Goal: Communication & Community: Answer question/provide support

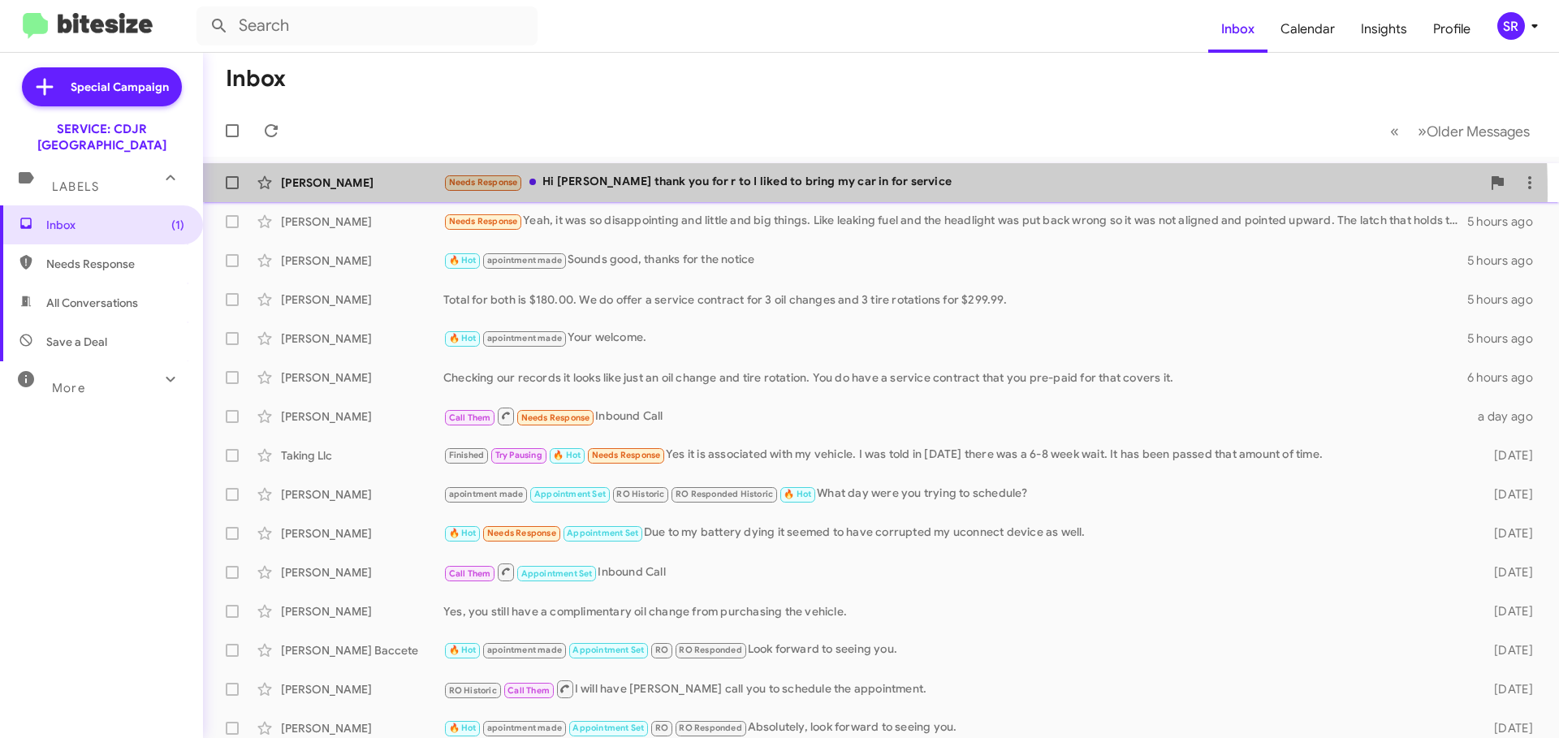
click at [693, 195] on div "[PERSON_NAME] Needs Response Hi [PERSON_NAME] thank you for r to I liked to bri…" at bounding box center [881, 182] width 1330 height 32
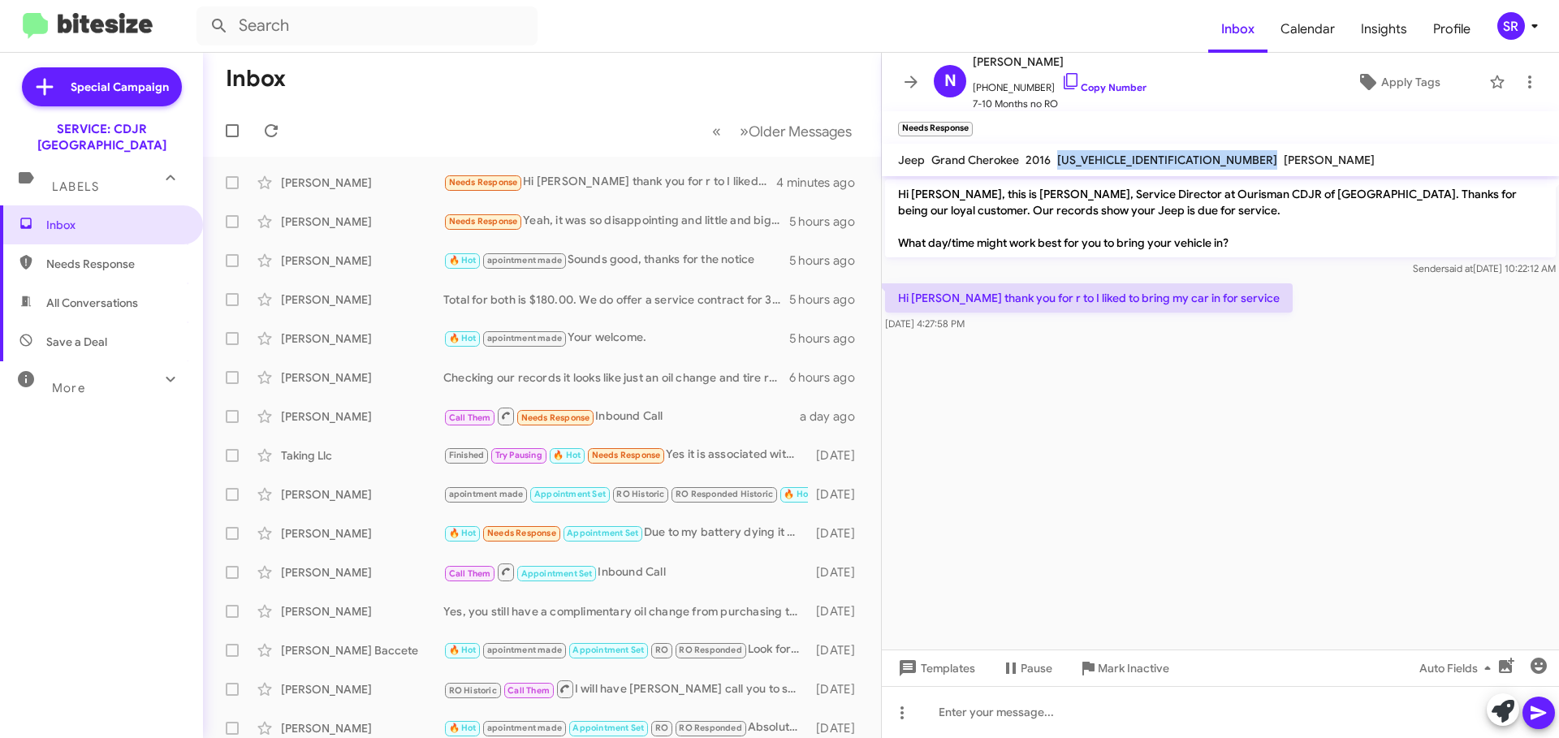
drag, startPoint x: 1178, startPoint y: 154, endPoint x: 1059, endPoint y: 158, distance: 119.4
click at [1059, 158] on div "Jeep Grand Cherokee 2016 [US_VEHICLE_IDENTIFICATION_NUMBER] [PERSON_NAME]" at bounding box center [1136, 159] width 483 height 19
copy span "[US_VEHICLE_IDENTIFICATION_NUMBER]"
drag, startPoint x: 990, startPoint y: 701, endPoint x: 1003, endPoint y: 690, distance: 16.7
click at [990, 701] on div at bounding box center [1220, 712] width 677 height 52
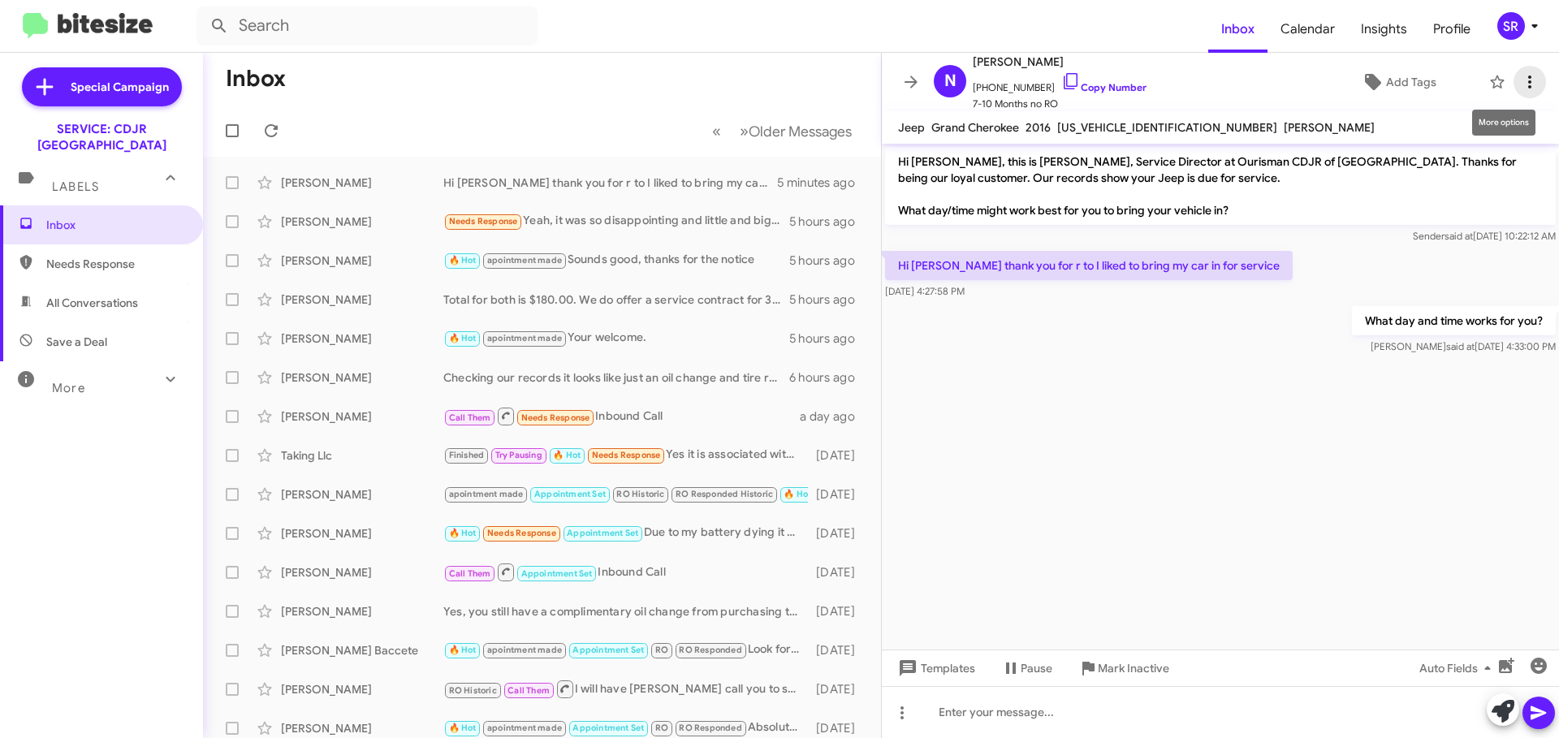
click at [1516, 71] on button at bounding box center [1529, 82] width 32 height 32
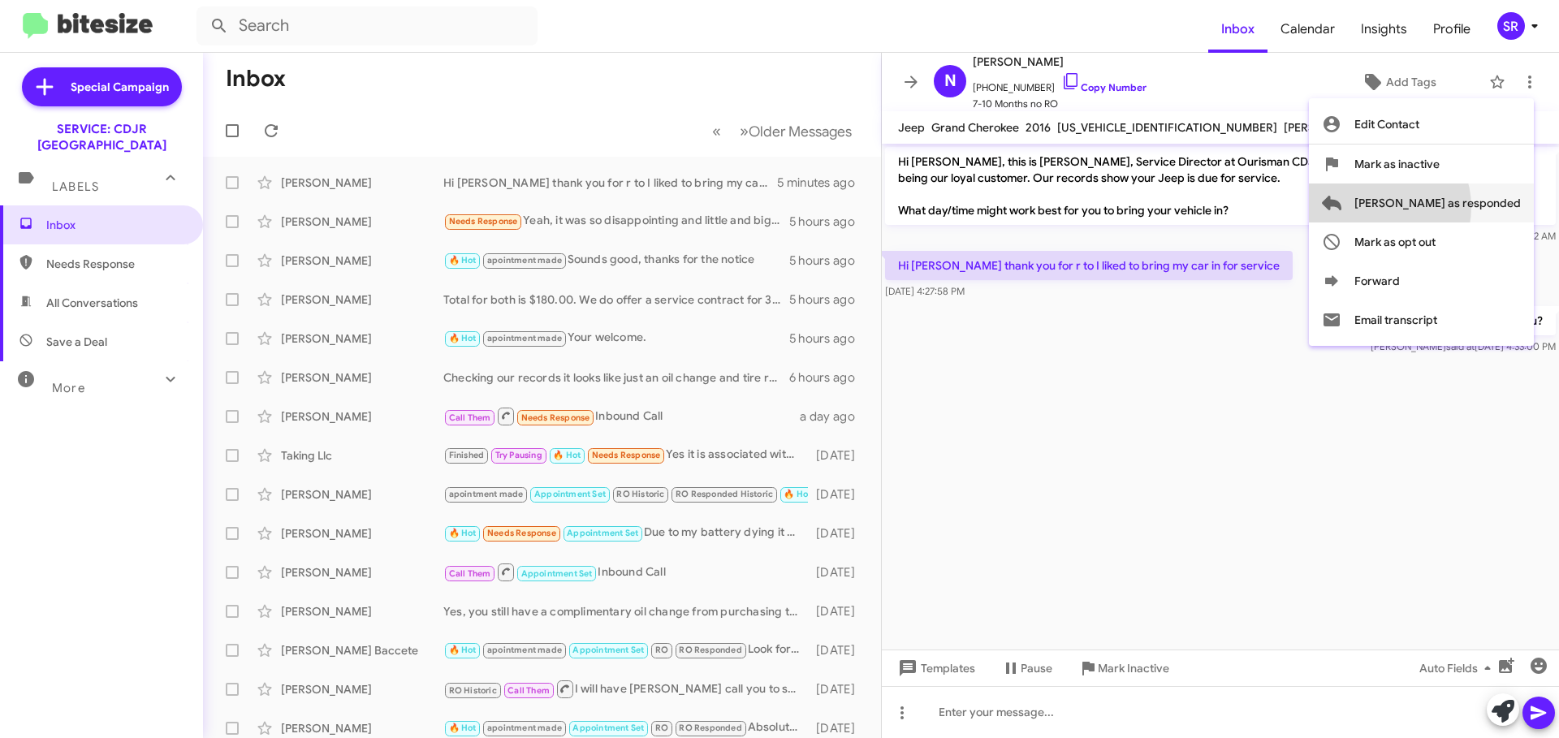
click at [1442, 207] on span "[PERSON_NAME] as responded" at bounding box center [1437, 202] width 166 height 39
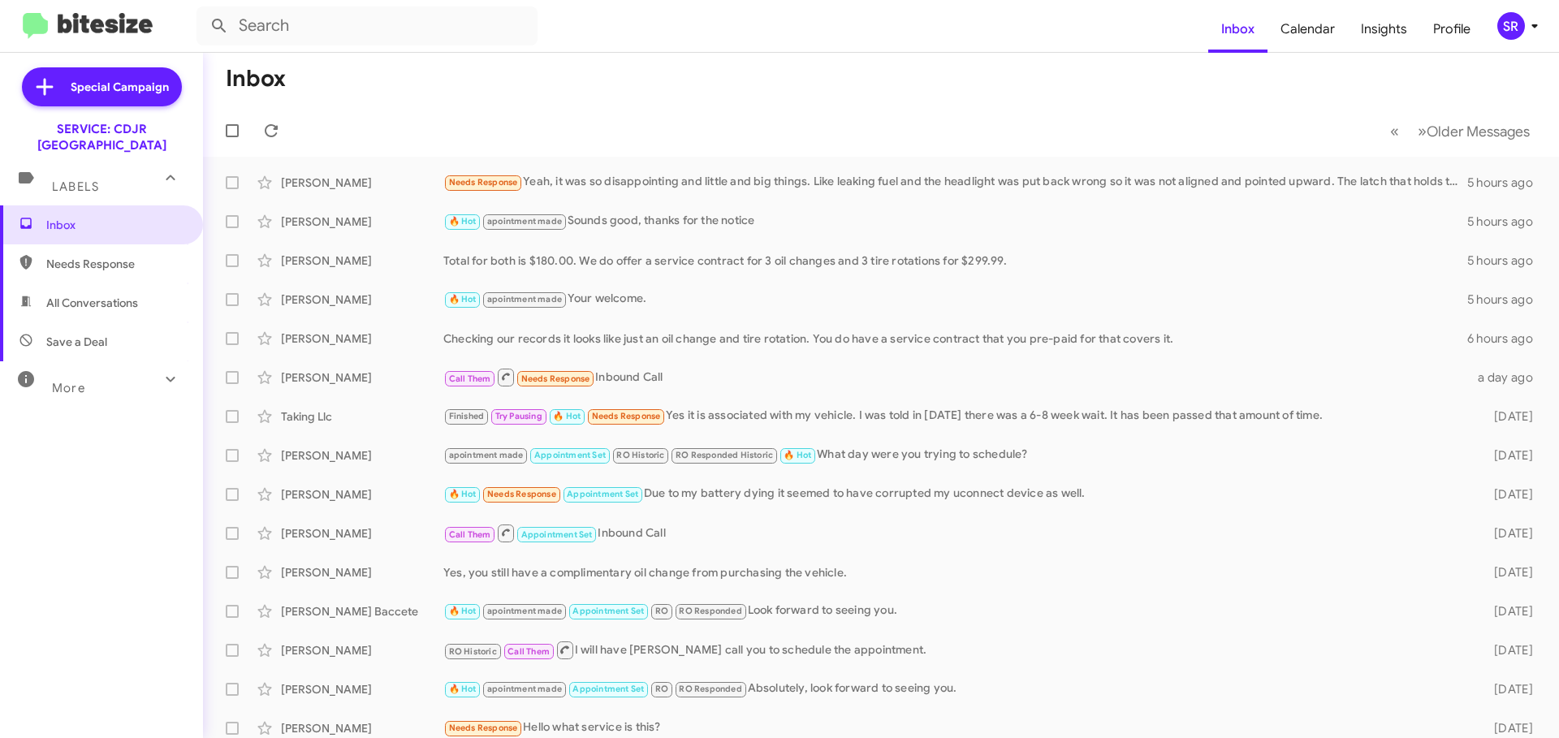
click at [110, 256] on span "Needs Response" at bounding box center [101, 263] width 203 height 39
type input "in:needs-response"
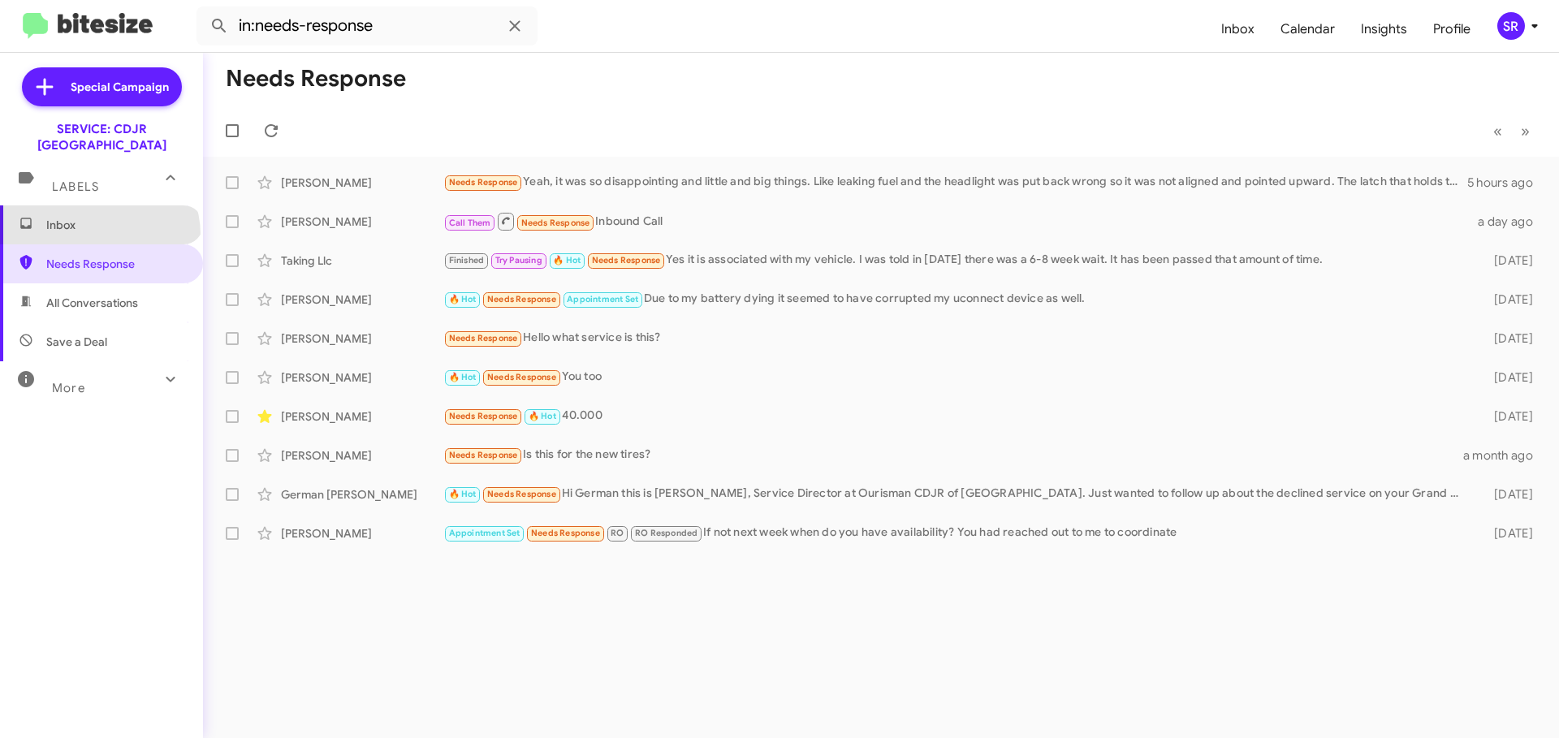
click at [98, 218] on span "Inbox" at bounding box center [101, 224] width 203 height 39
